Goal: Task Accomplishment & Management: Use online tool/utility

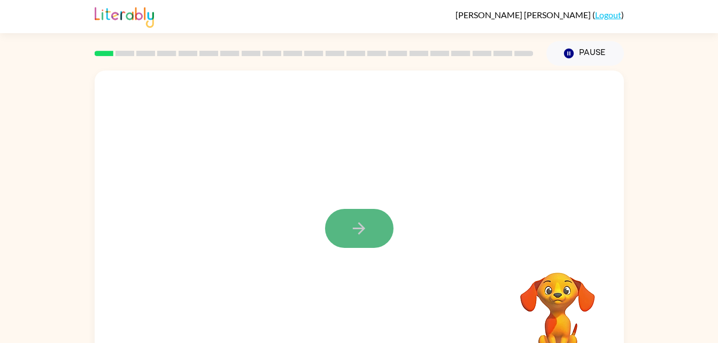
click at [384, 220] on button "button" at bounding box center [359, 228] width 68 height 39
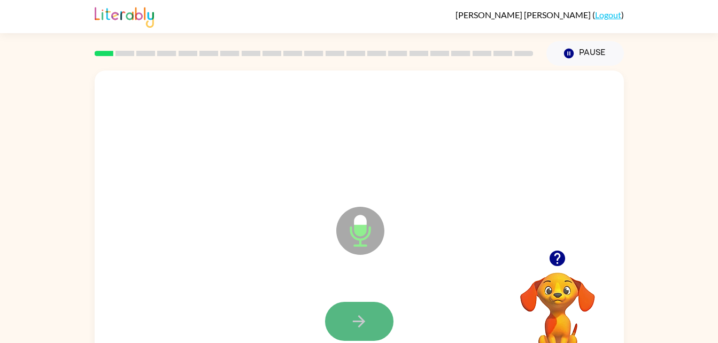
click at [362, 312] on icon "button" at bounding box center [358, 321] width 19 height 19
click at [363, 317] on icon "button" at bounding box center [358, 321] width 19 height 19
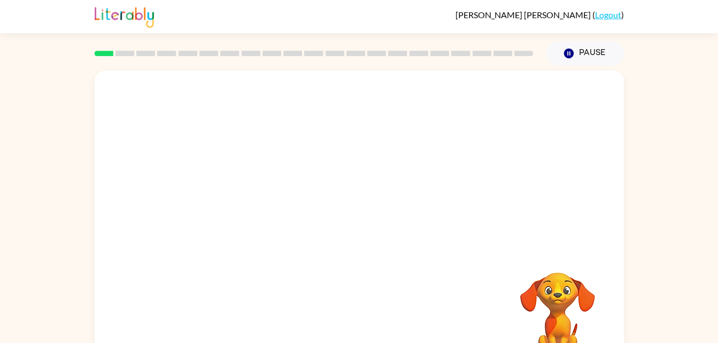
click at [489, 300] on div at bounding box center [359, 322] width 508 height 88
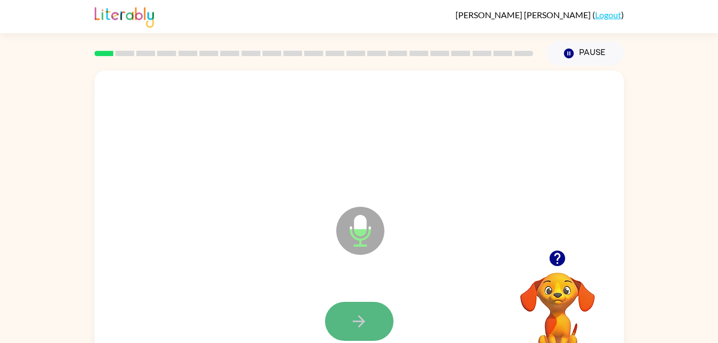
click at [358, 312] on icon "button" at bounding box center [358, 321] width 19 height 19
click at [353, 315] on icon "button" at bounding box center [358, 321] width 19 height 19
click at [352, 320] on icon "button" at bounding box center [358, 321] width 19 height 19
click at [378, 318] on button "button" at bounding box center [359, 321] width 68 height 39
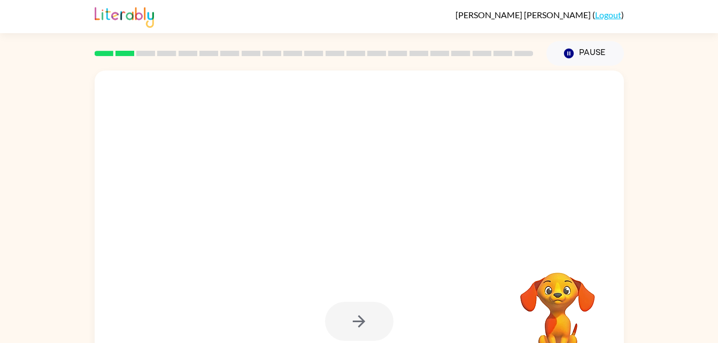
click at [378, 318] on div at bounding box center [359, 321] width 68 height 39
click at [363, 317] on div at bounding box center [359, 321] width 68 height 39
click at [557, 287] on video "Your browser must support playing .mp4 files to use Literably. Please try using…" at bounding box center [557, 309] width 107 height 107
click at [366, 318] on div at bounding box center [359, 321] width 68 height 39
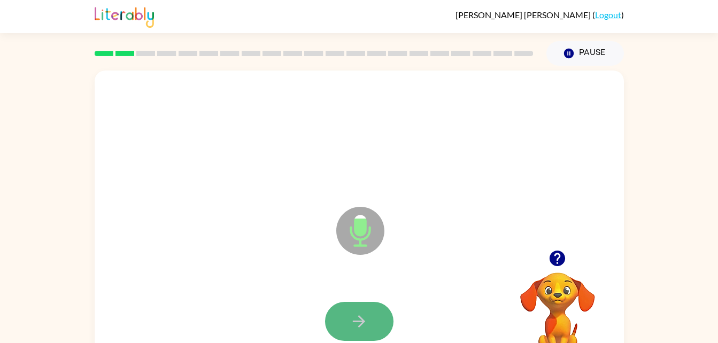
click at [362, 324] on icon "button" at bounding box center [359, 321] width 12 height 12
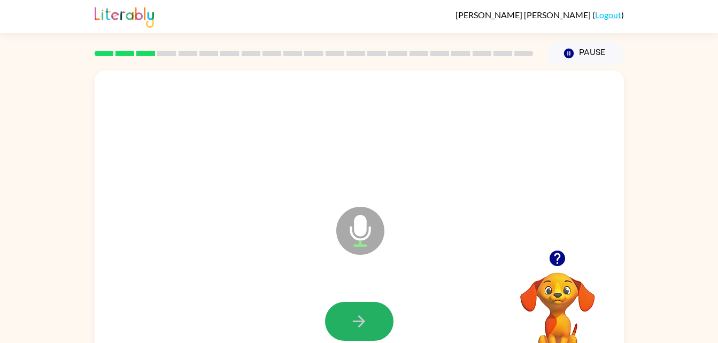
click at [362, 324] on icon "button" at bounding box center [359, 321] width 12 height 12
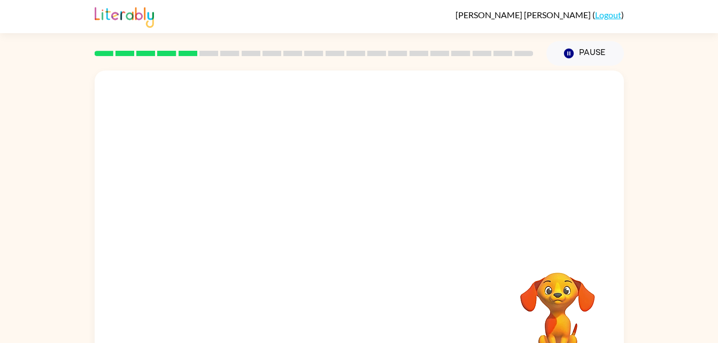
click at [679, 69] on div "Your browser must support playing .mp4 files to use Literably. Please try using…" at bounding box center [359, 221] width 718 height 310
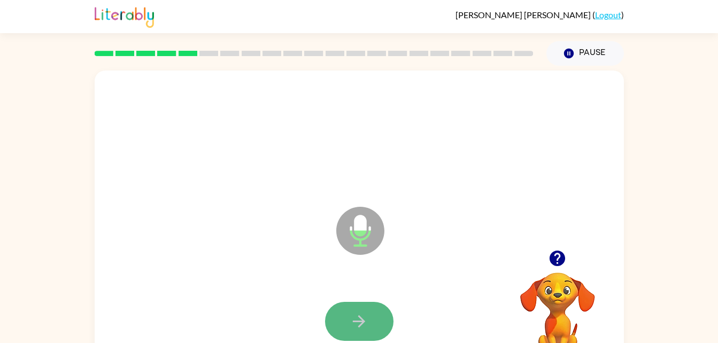
click at [358, 317] on icon "button" at bounding box center [358, 321] width 19 height 19
click at [367, 318] on icon "button" at bounding box center [358, 321] width 19 height 19
click at [371, 316] on button "button" at bounding box center [359, 321] width 68 height 39
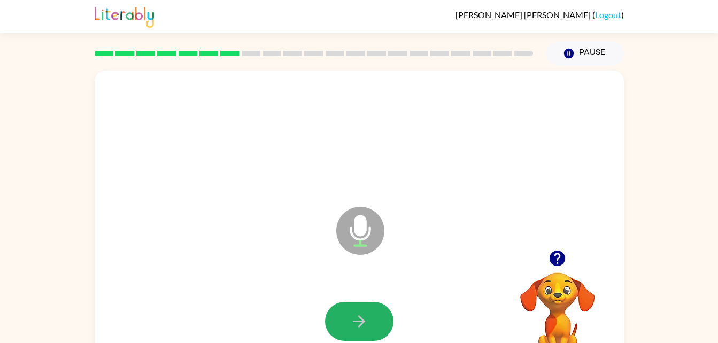
click at [371, 316] on button "button" at bounding box center [359, 321] width 68 height 39
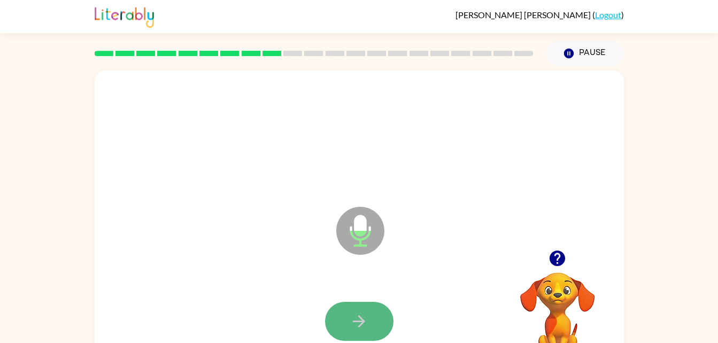
click at [360, 326] on icon "button" at bounding box center [359, 321] width 12 height 12
click at [350, 314] on icon "button" at bounding box center [358, 321] width 19 height 19
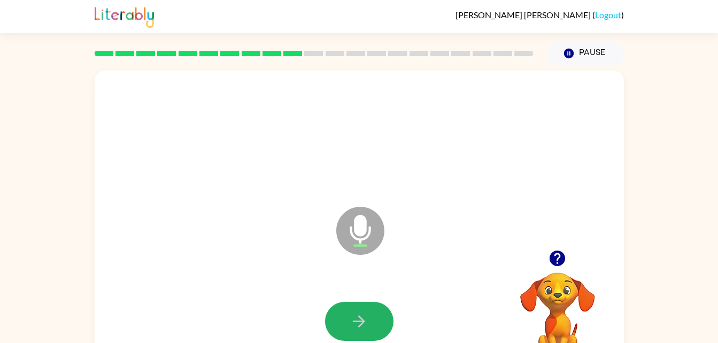
click at [350, 314] on icon "button" at bounding box center [358, 321] width 19 height 19
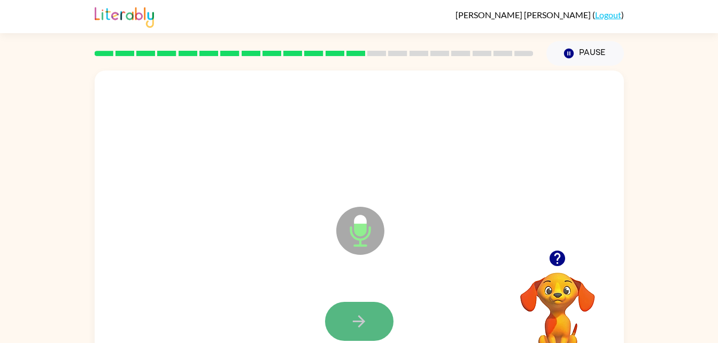
click at [350, 324] on icon "button" at bounding box center [358, 321] width 19 height 19
click at [368, 317] on icon "button" at bounding box center [358, 321] width 19 height 19
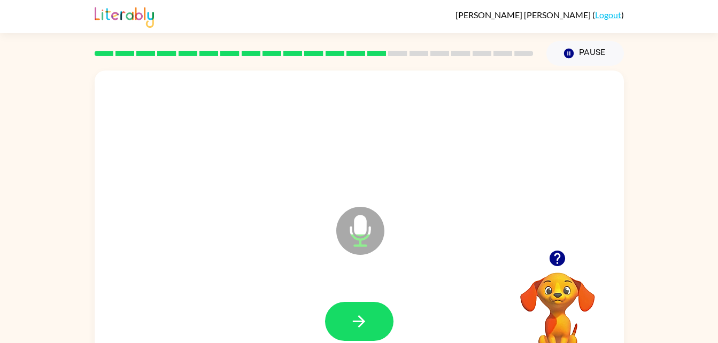
drag, startPoint x: 368, startPoint y: 317, endPoint x: 379, endPoint y: 294, distance: 25.1
click at [379, 294] on div at bounding box center [359, 322] width 508 height 88
click at [370, 325] on button "button" at bounding box center [359, 321] width 68 height 39
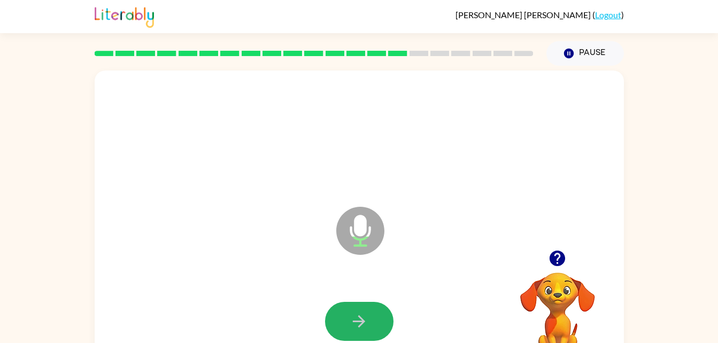
click at [370, 325] on button "button" at bounding box center [359, 321] width 68 height 39
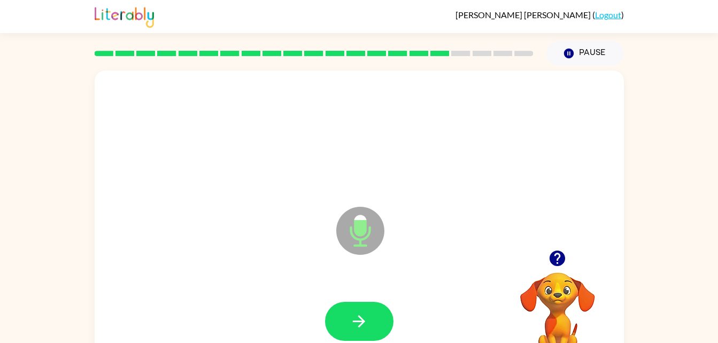
click at [370, 325] on button "button" at bounding box center [359, 321] width 68 height 39
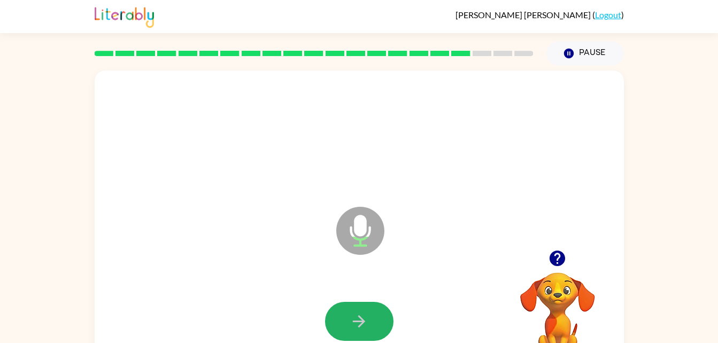
click at [370, 325] on button "button" at bounding box center [359, 321] width 68 height 39
click at [359, 322] on icon "button" at bounding box center [358, 321] width 19 height 19
click at [367, 311] on button "button" at bounding box center [359, 321] width 68 height 39
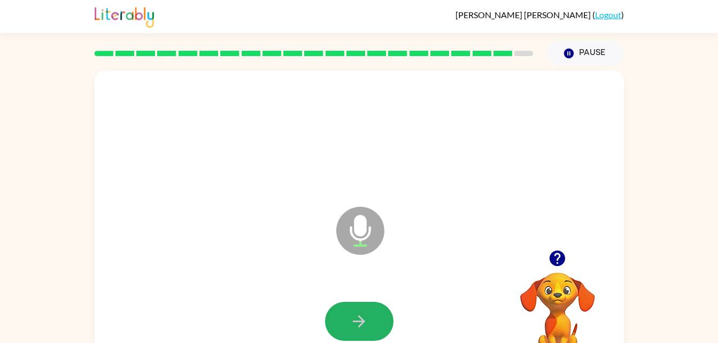
click at [367, 311] on button "button" at bounding box center [359, 321] width 68 height 39
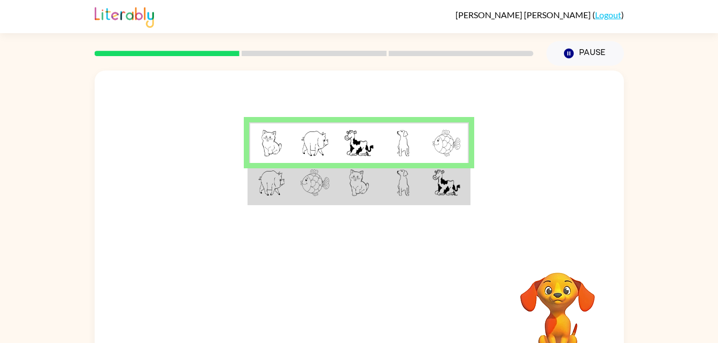
click at [301, 50] on div at bounding box center [314, 53] width 452 height 37
click at [316, 179] on img at bounding box center [314, 182] width 29 height 27
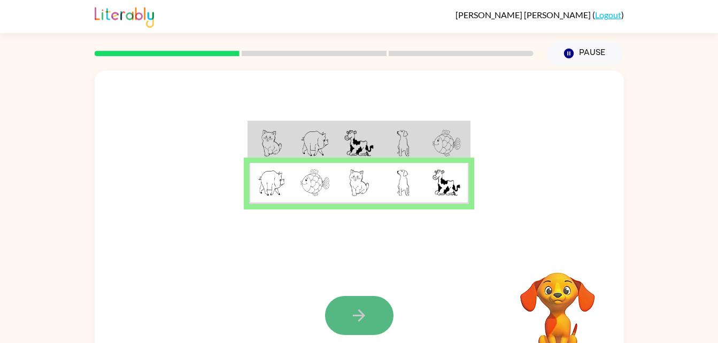
click at [360, 302] on button "button" at bounding box center [359, 315] width 68 height 39
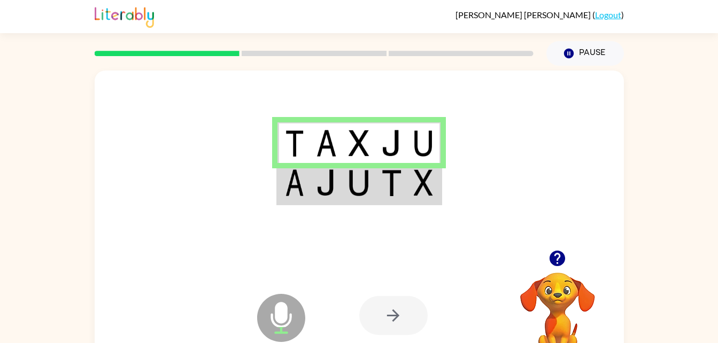
click at [374, 192] on td at bounding box center [359, 183] width 33 height 41
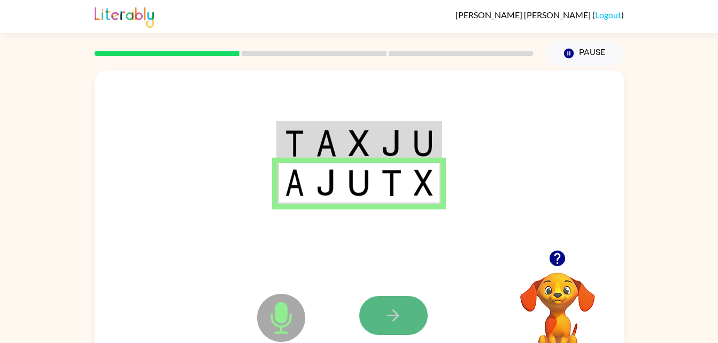
click at [392, 324] on icon "button" at bounding box center [393, 315] width 19 height 19
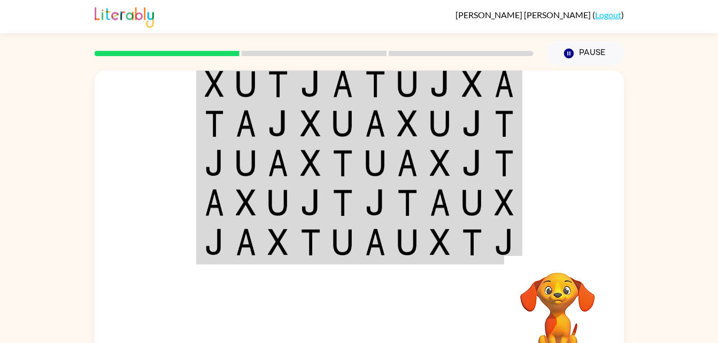
click at [231, 81] on td at bounding box center [246, 83] width 33 height 41
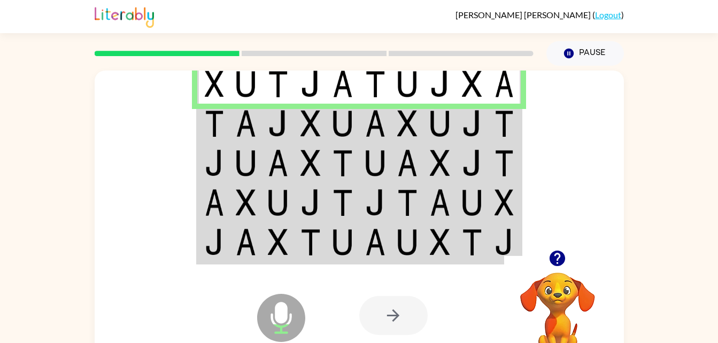
click at [253, 124] on img at bounding box center [246, 123] width 20 height 27
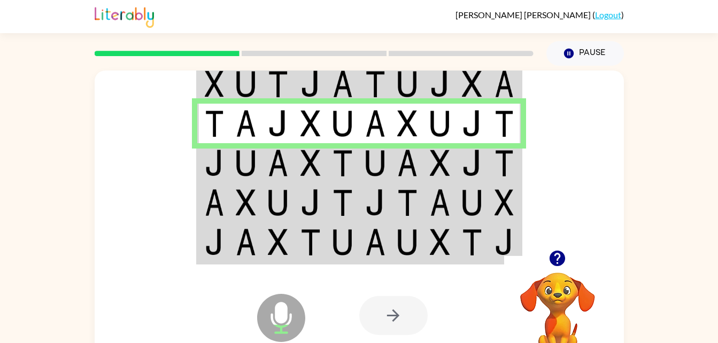
click at [245, 174] on img at bounding box center [246, 163] width 20 height 27
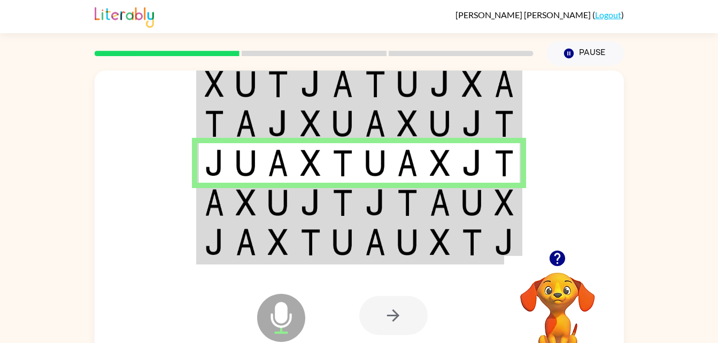
click at [217, 200] on img at bounding box center [214, 202] width 19 height 27
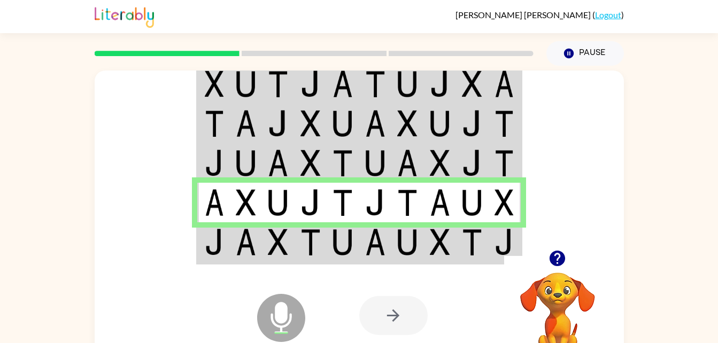
click at [244, 247] on img at bounding box center [246, 242] width 20 height 27
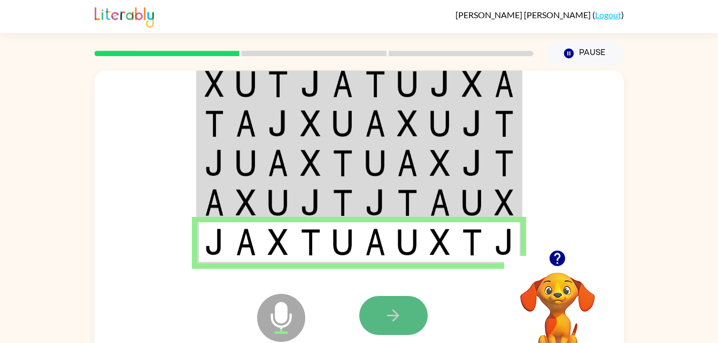
click at [400, 315] on icon "button" at bounding box center [393, 315] width 19 height 19
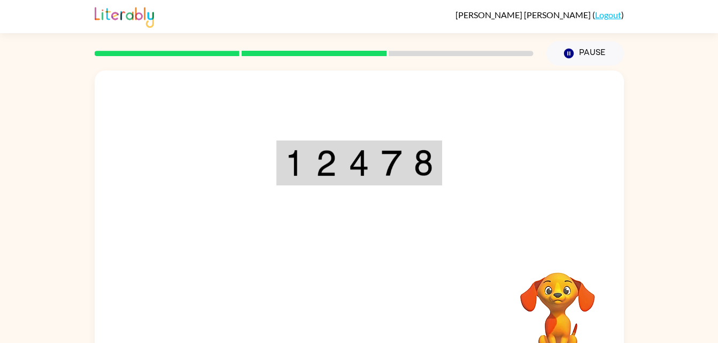
click at [400, 315] on div "Your browser must support playing .mp4 files to use Literably. Please try using…" at bounding box center [359, 223] width 529 height 305
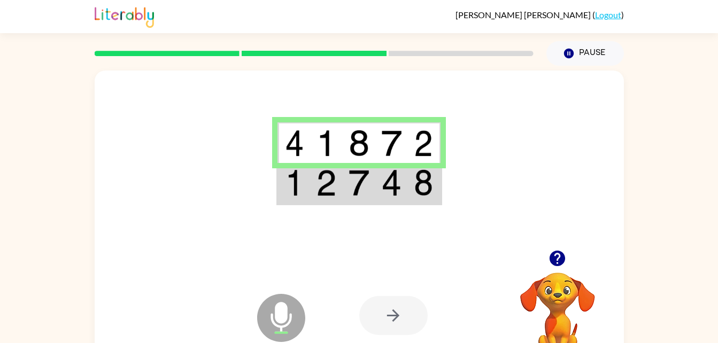
click at [366, 174] on img at bounding box center [358, 182] width 20 height 27
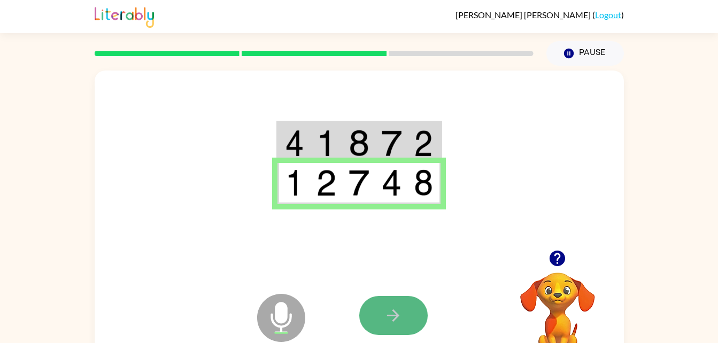
click at [394, 315] on icon "button" at bounding box center [393, 315] width 19 height 19
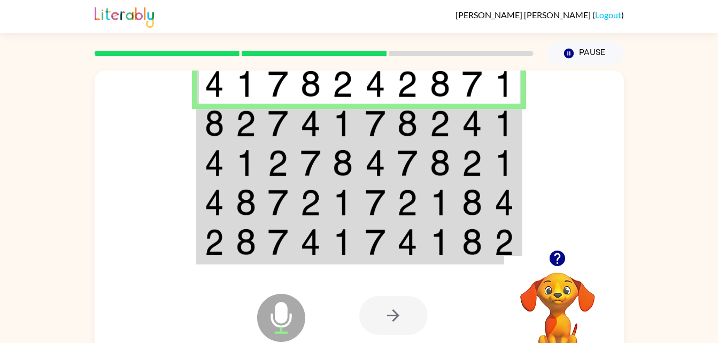
click at [382, 125] on img at bounding box center [375, 123] width 20 height 27
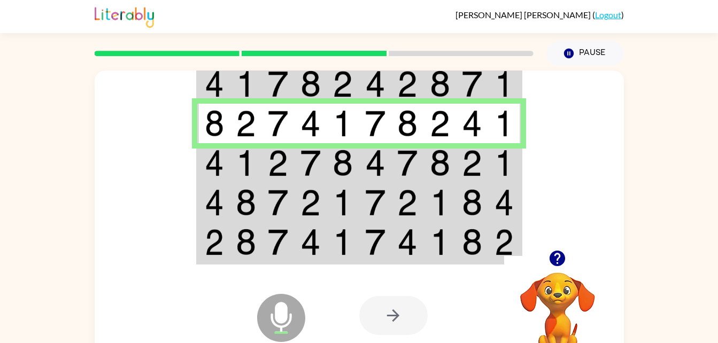
click at [384, 162] on img at bounding box center [375, 163] width 20 height 27
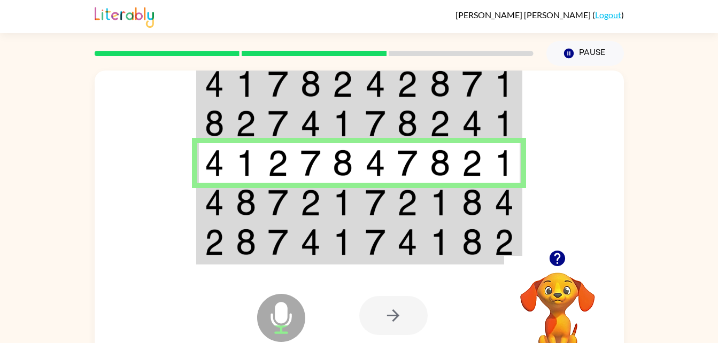
click at [355, 205] on td at bounding box center [343, 203] width 33 height 40
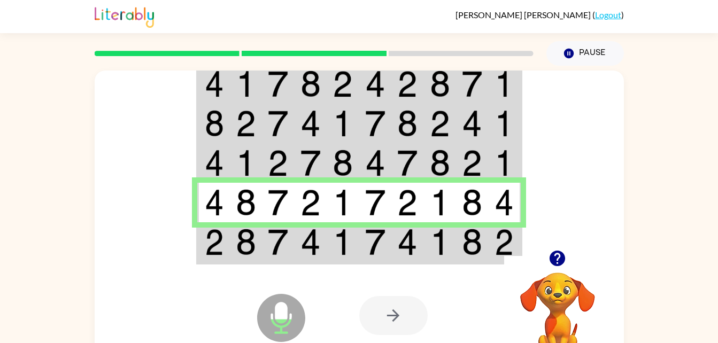
click at [350, 240] on img at bounding box center [342, 242] width 20 height 27
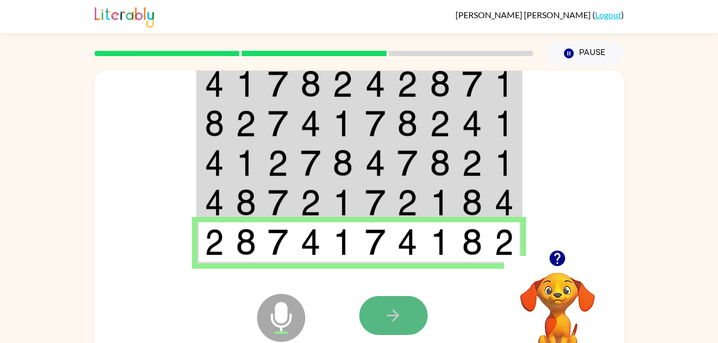
click at [391, 317] on icon "button" at bounding box center [393, 315] width 19 height 19
